Goal: Transaction & Acquisition: Book appointment/travel/reservation

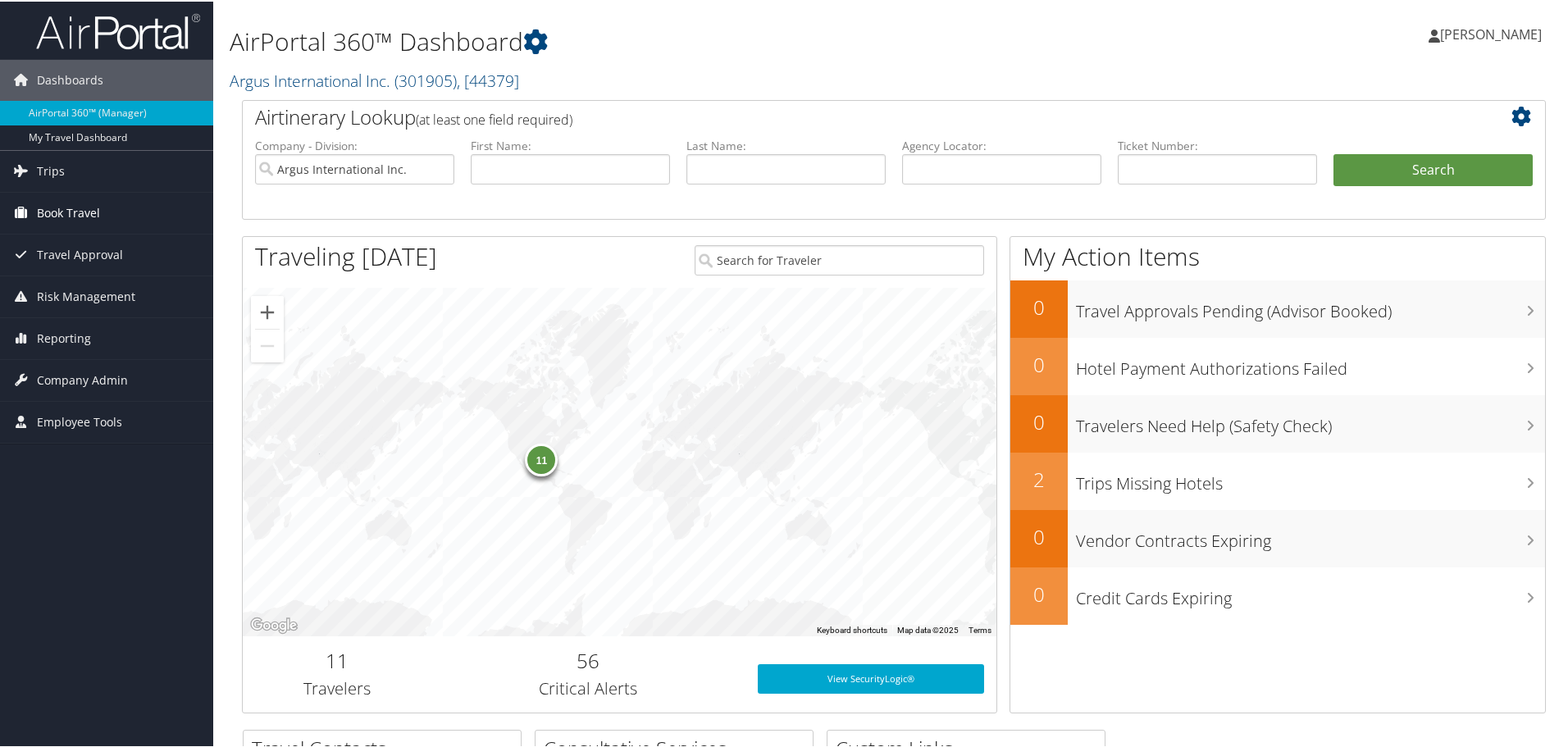
click at [81, 211] on span "Book Travel" at bounding box center [68, 211] width 63 height 41
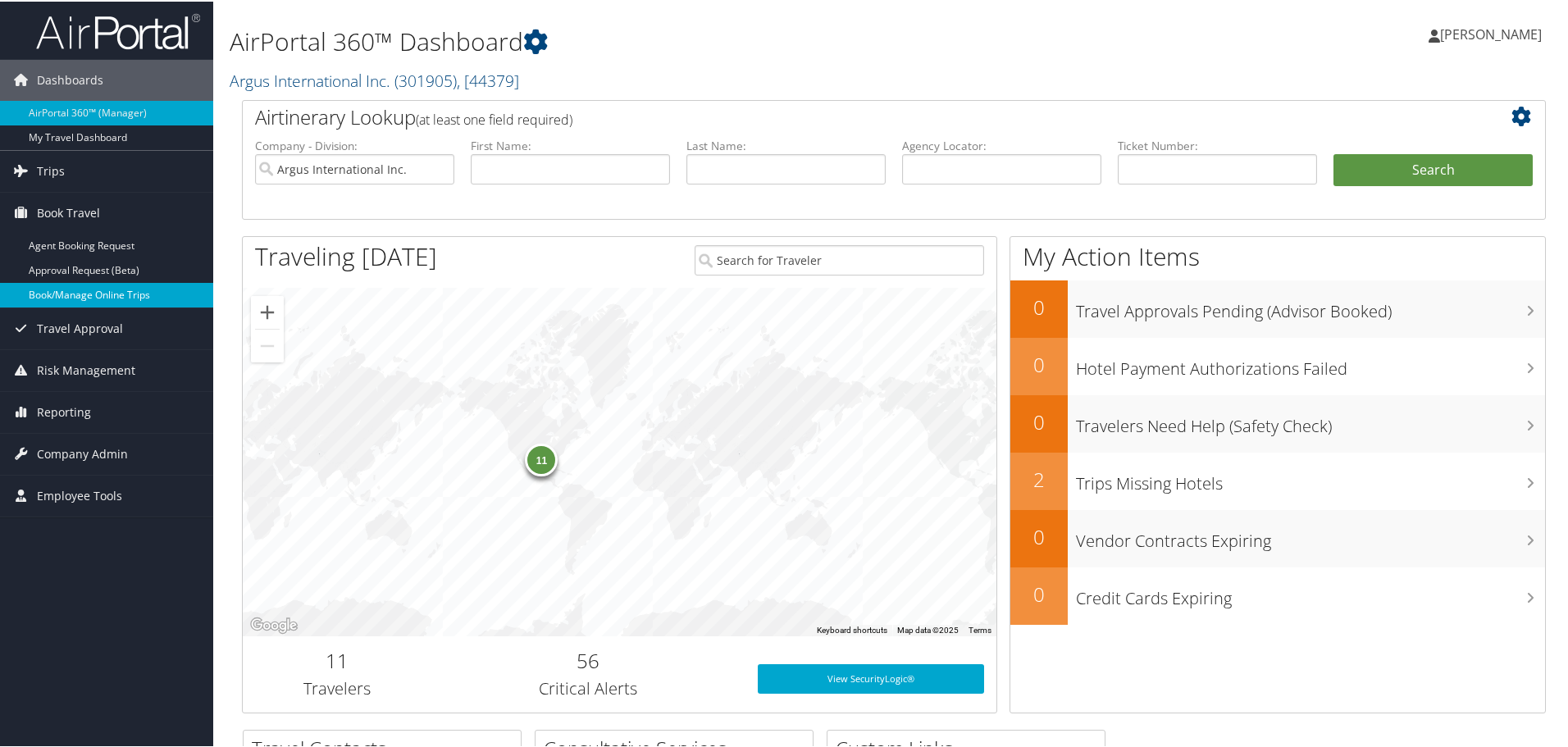
click at [80, 289] on link "Book/Manage Online Trips" at bounding box center [107, 293] width 213 height 24
